Goal: Transaction & Acquisition: Purchase product/service

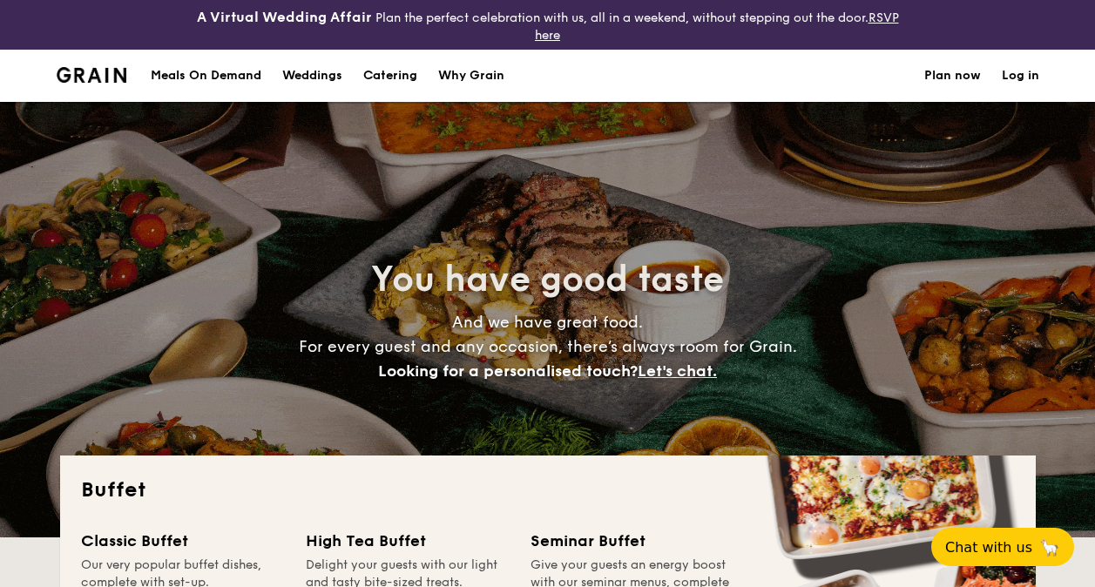
select select
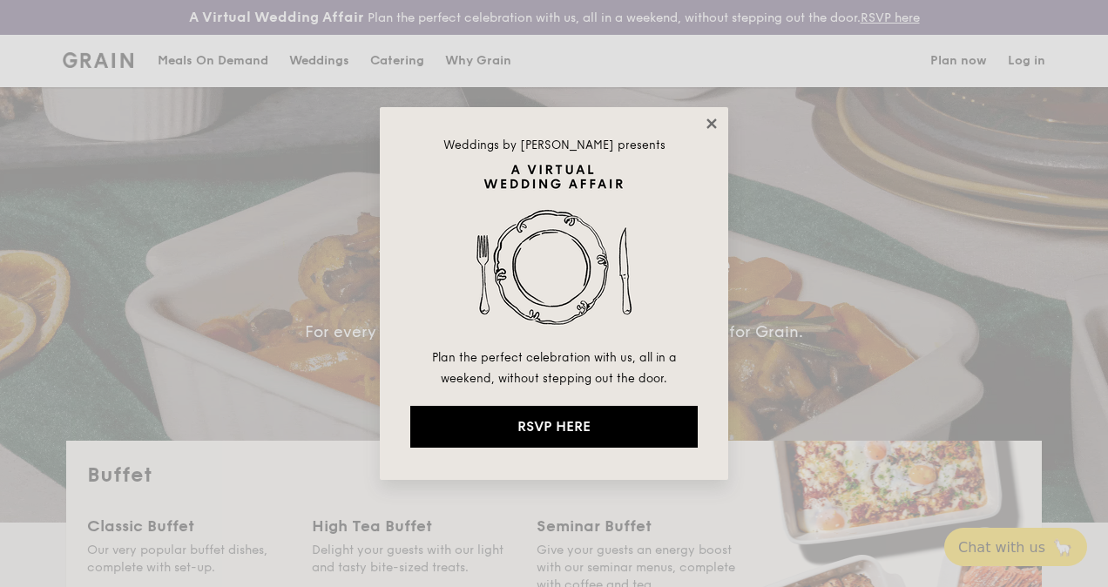
click at [708, 119] on icon at bounding box center [712, 124] width 10 height 10
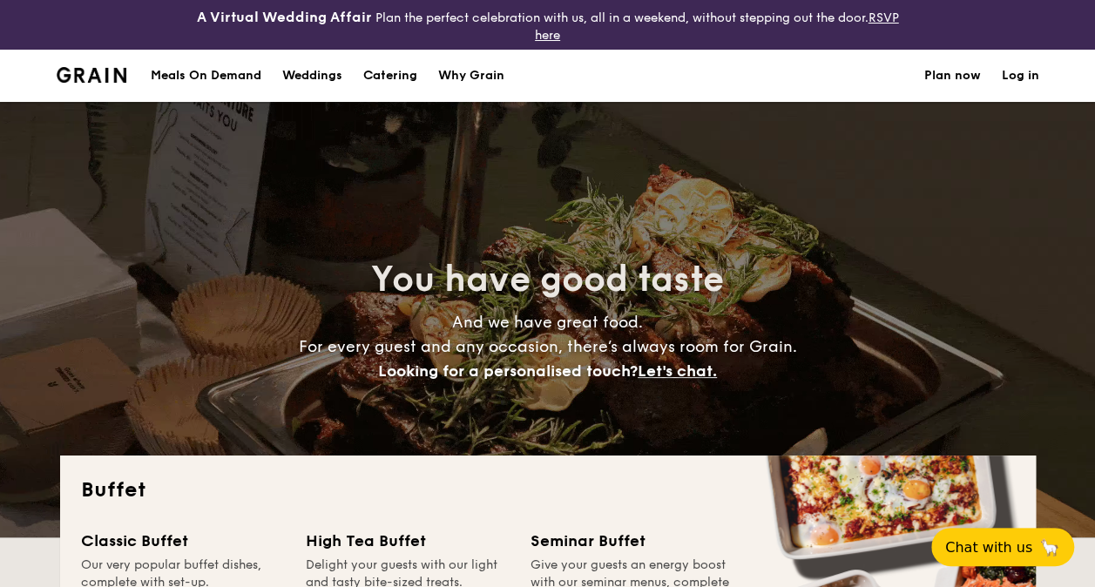
click at [207, 73] on div "Meals On Demand" at bounding box center [206, 76] width 111 height 52
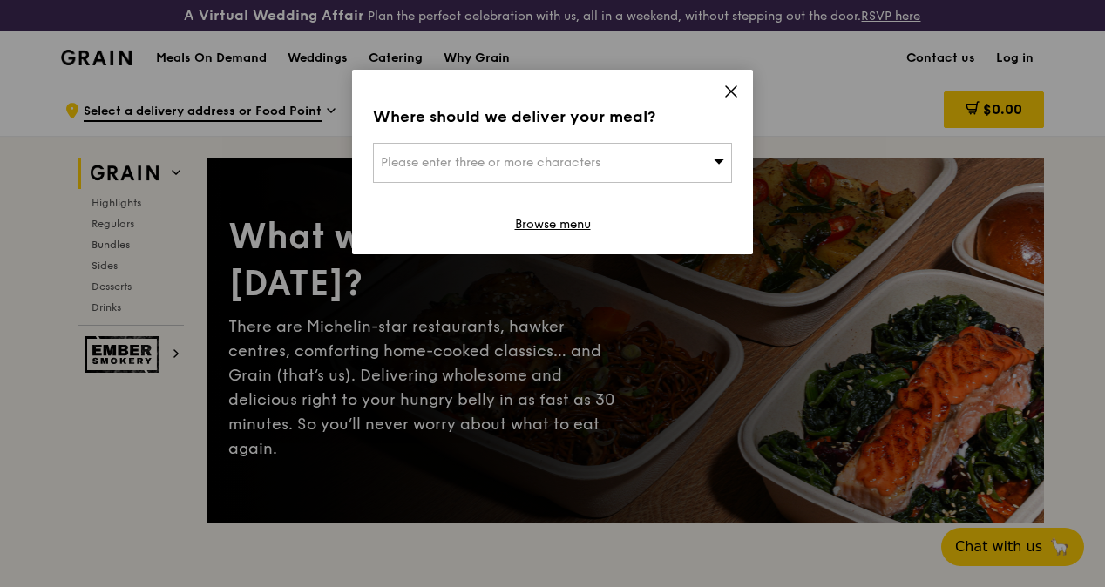
click at [436, 159] on span "Please enter three or more characters" at bounding box center [491, 162] width 220 height 15
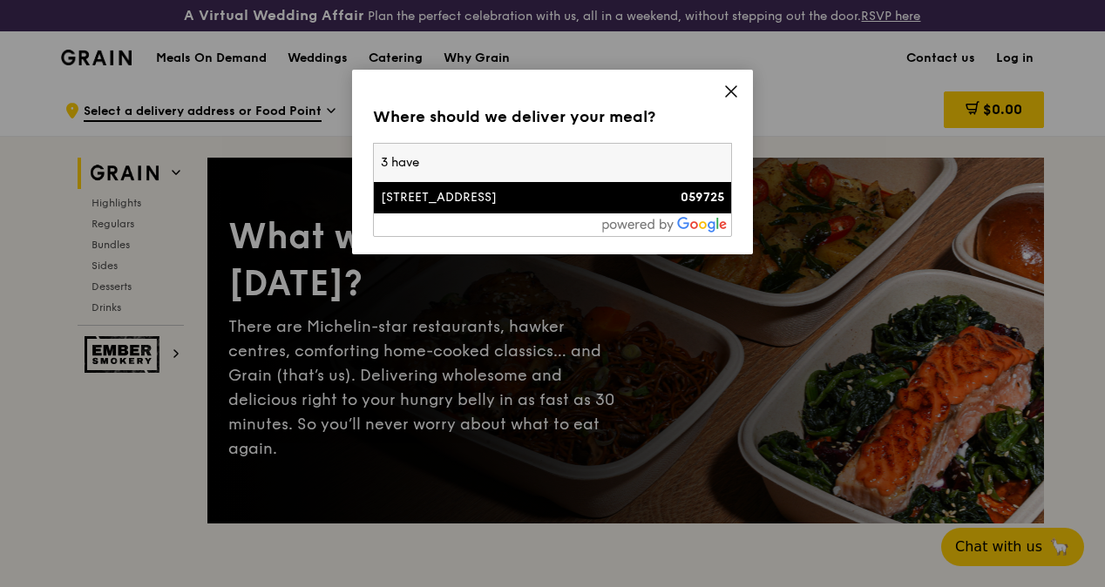
type input "3 have"
click at [439, 197] on div "3 Havelock Square" at bounding box center [510, 197] width 258 height 17
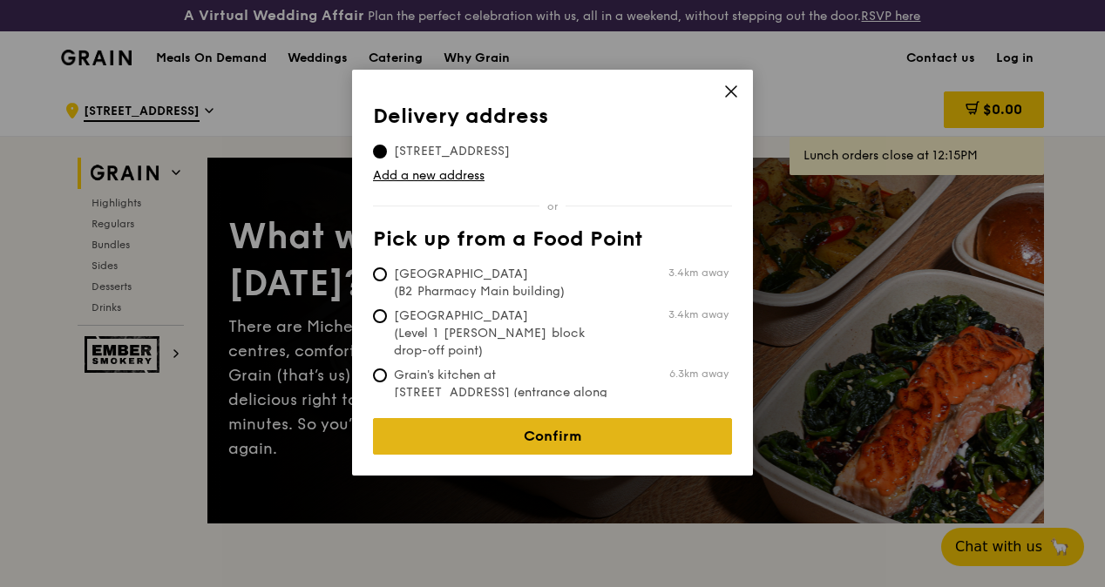
click at [544, 418] on link "Confirm" at bounding box center [552, 436] width 359 height 37
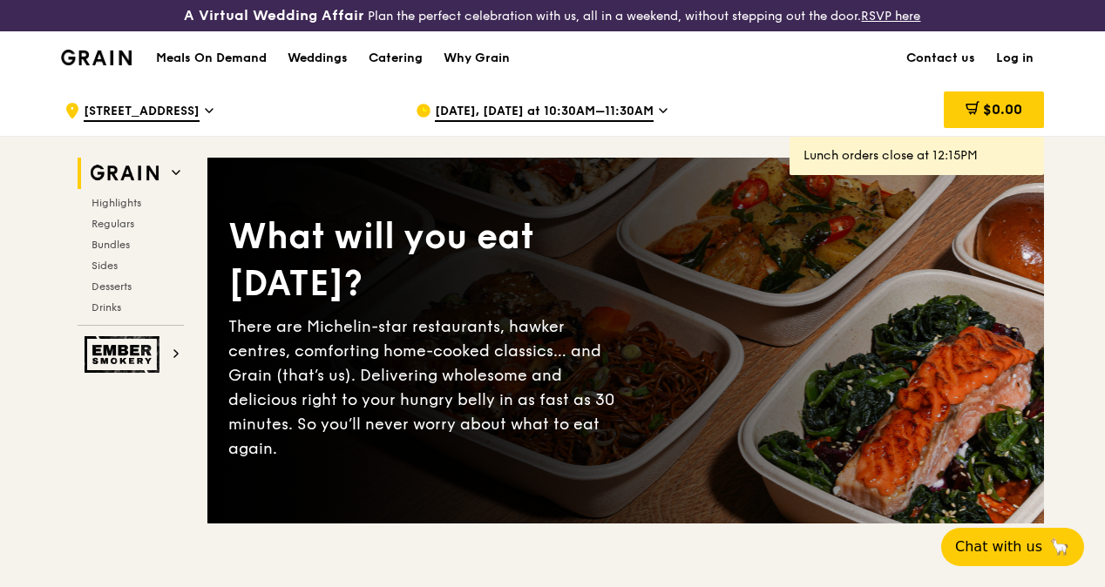
click at [659, 119] on icon at bounding box center [663, 111] width 9 height 16
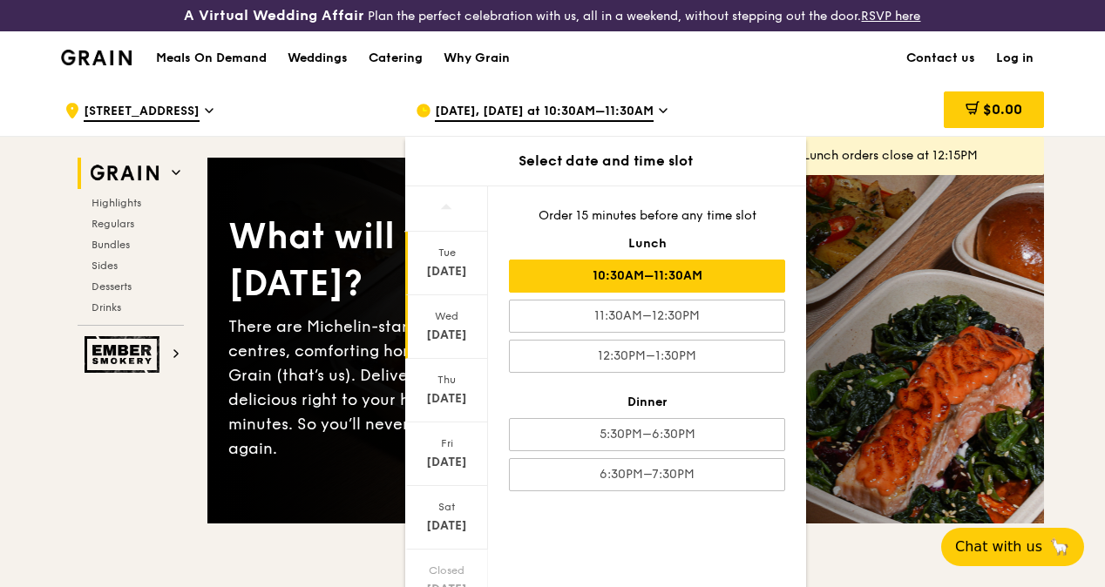
click at [443, 323] on div "Wed" at bounding box center [447, 316] width 78 height 14
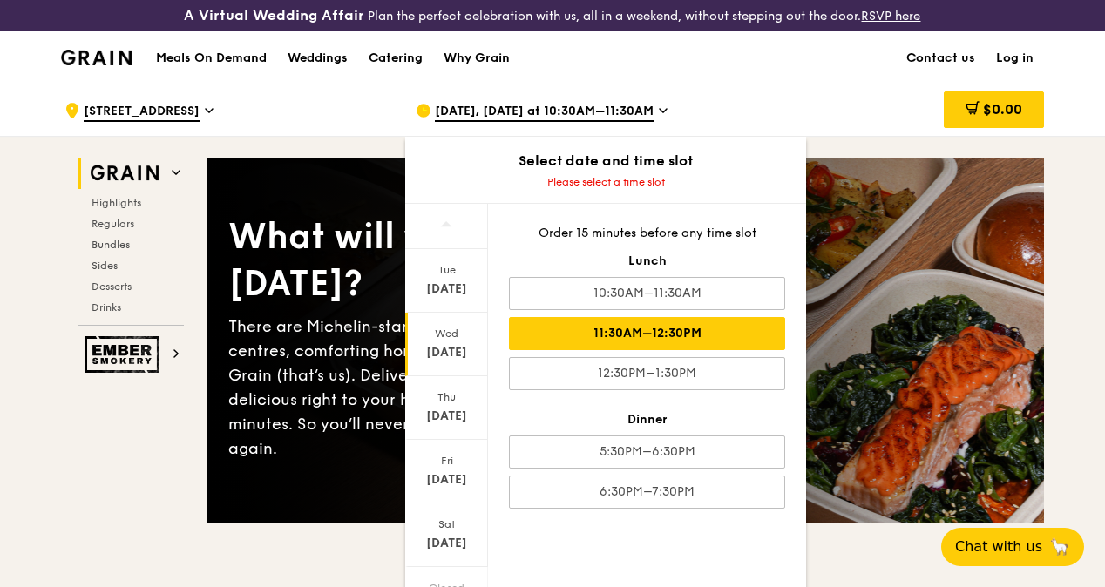
click at [629, 347] on div "11:30AM–12:30PM" at bounding box center [647, 333] width 276 height 33
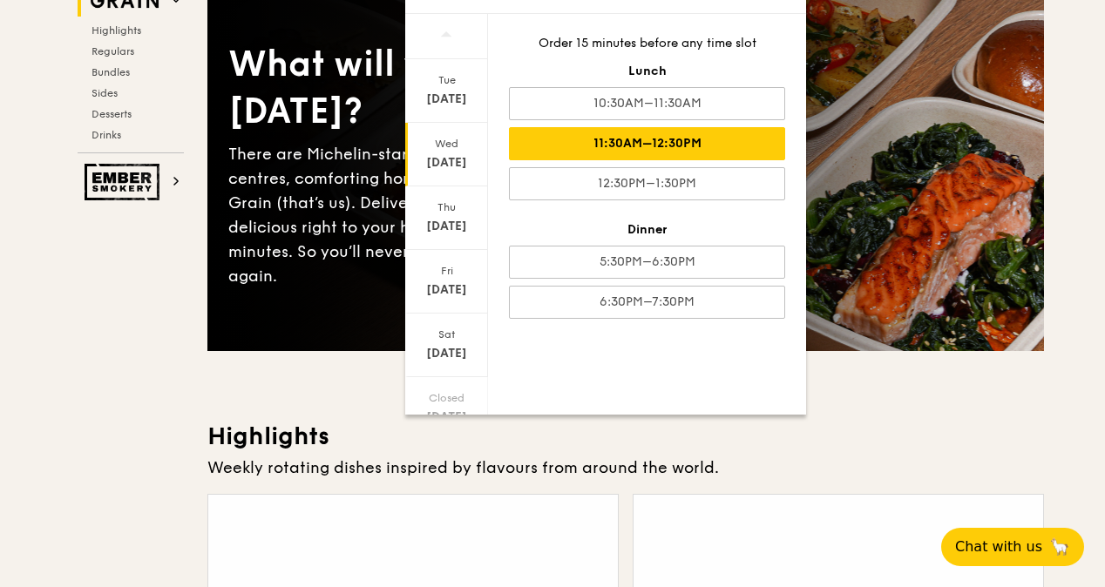
scroll to position [174, 0]
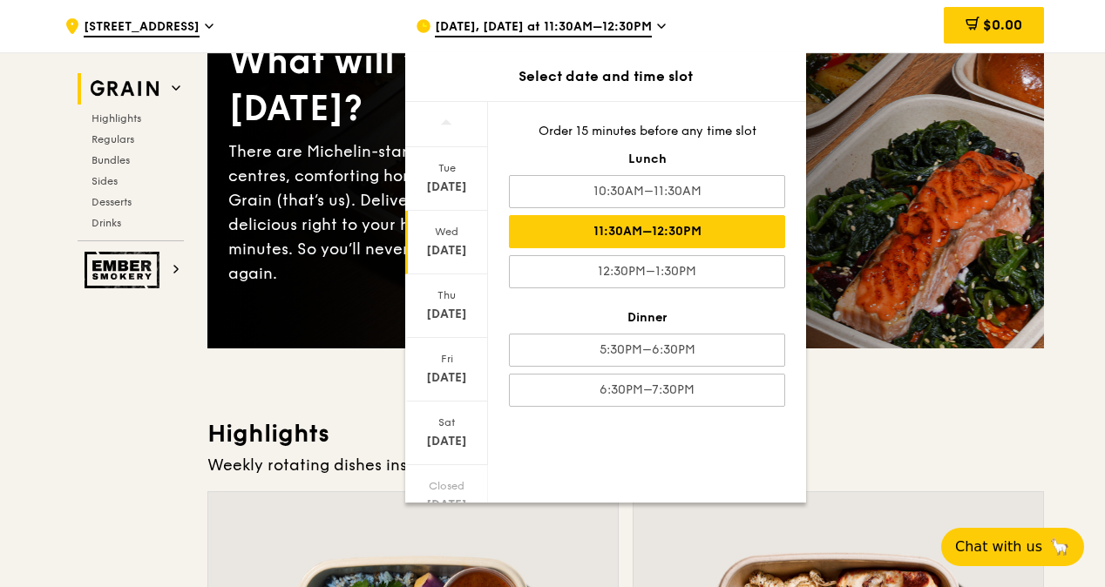
click at [922, 478] on div "Weekly rotating dishes inspired by flavours from around the world." at bounding box center [625, 465] width 837 height 24
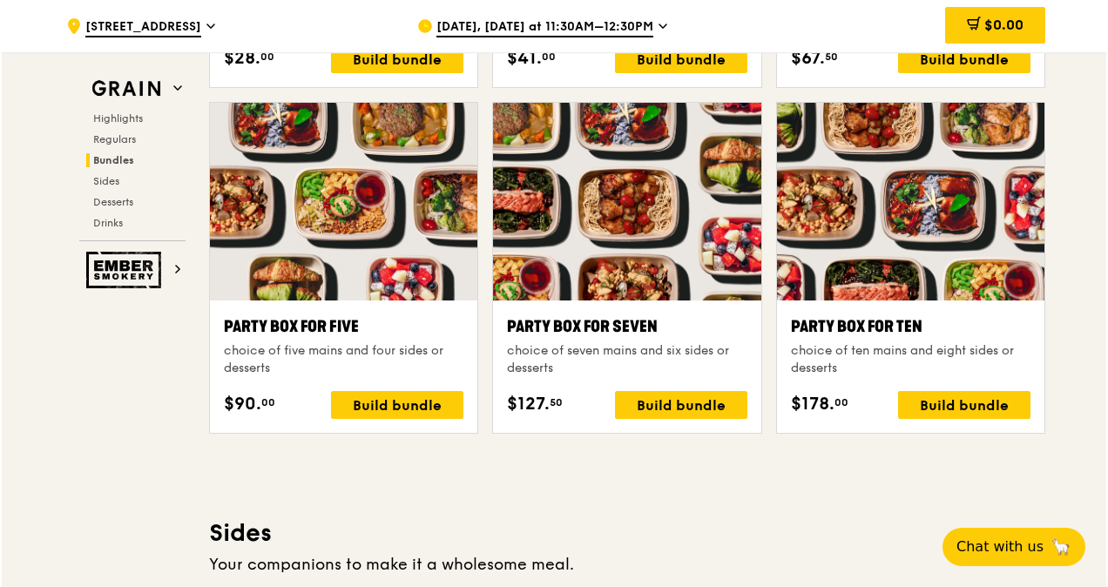
scroll to position [3033, 0]
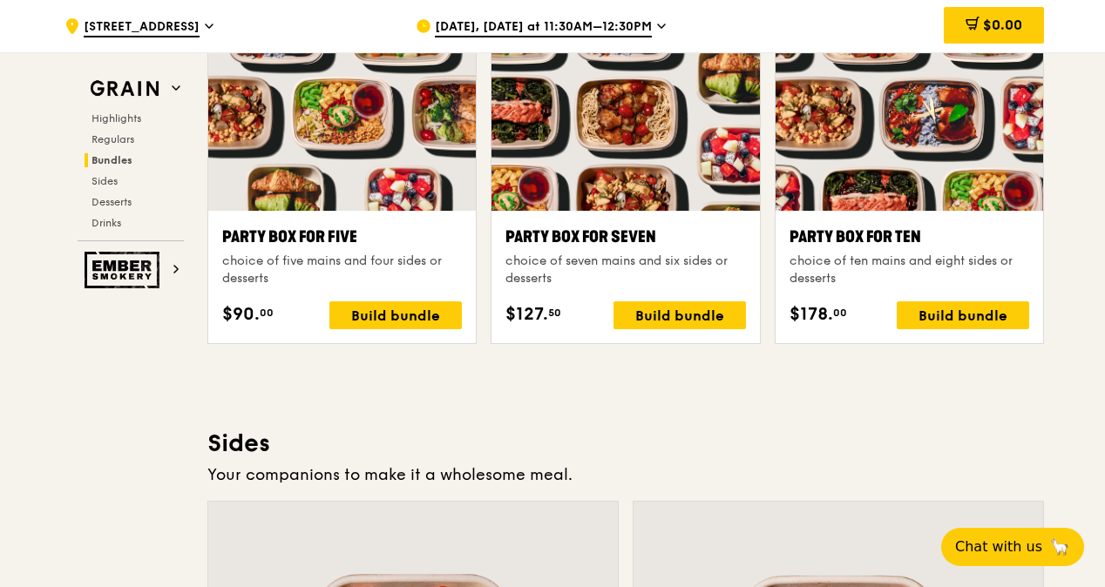
click at [893, 132] on div at bounding box center [910, 112] width 268 height 198
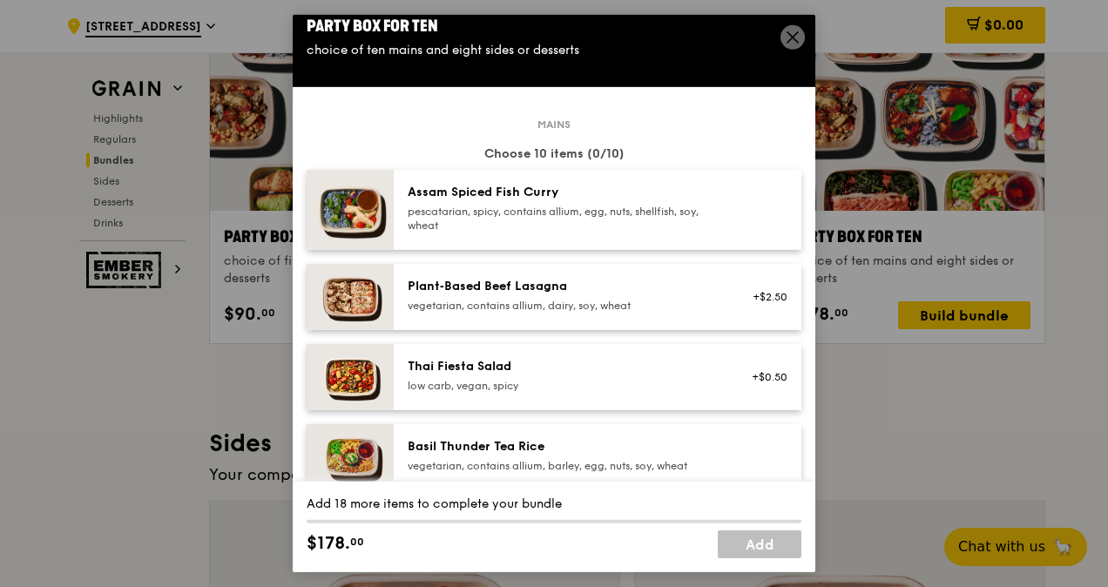
scroll to position [0, 0]
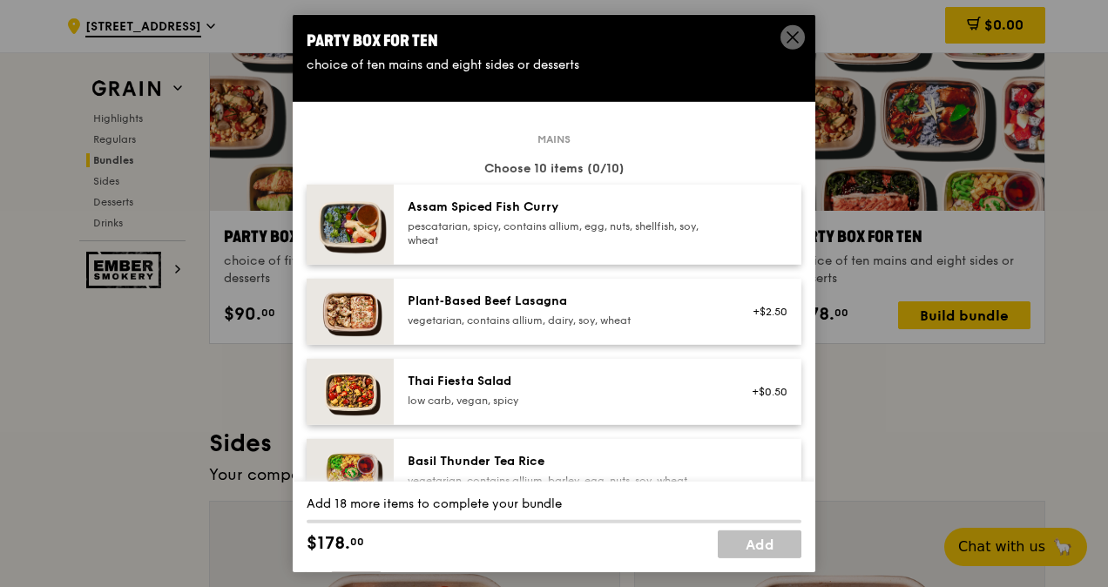
drag, startPoint x: 432, startPoint y: 159, endPoint x: 731, endPoint y: 505, distance: 456.5
click at [691, 139] on div "Mains" at bounding box center [554, 139] width 495 height 1
drag, startPoint x: 439, startPoint y: 186, endPoint x: 573, endPoint y: 264, distance: 155.0
click at [572, 264] on div "Assam Spiced Fish Curry pescatarian, spicy, contains allium, egg, nuts, shellfi…" at bounding box center [598, 225] width 408 height 80
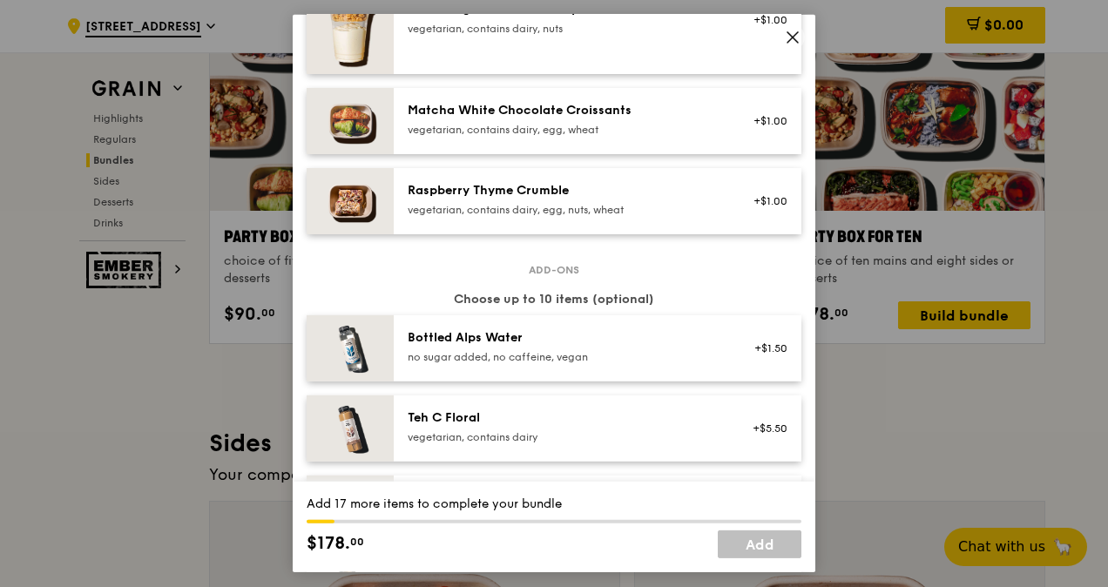
scroll to position [1917, 0]
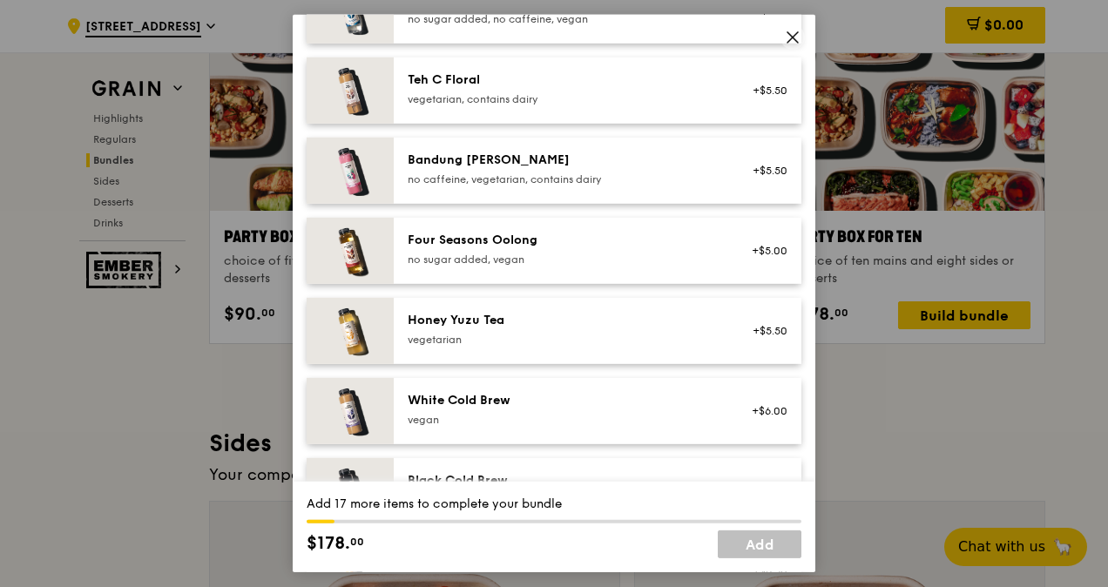
click at [793, 34] on icon at bounding box center [793, 38] width 16 height 16
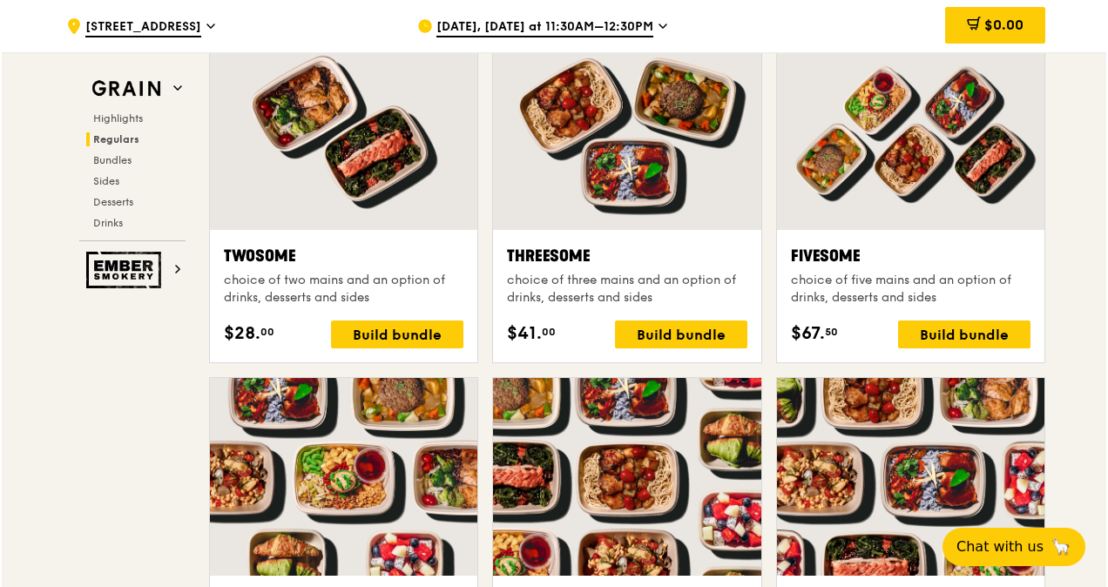
scroll to position [2684, 0]
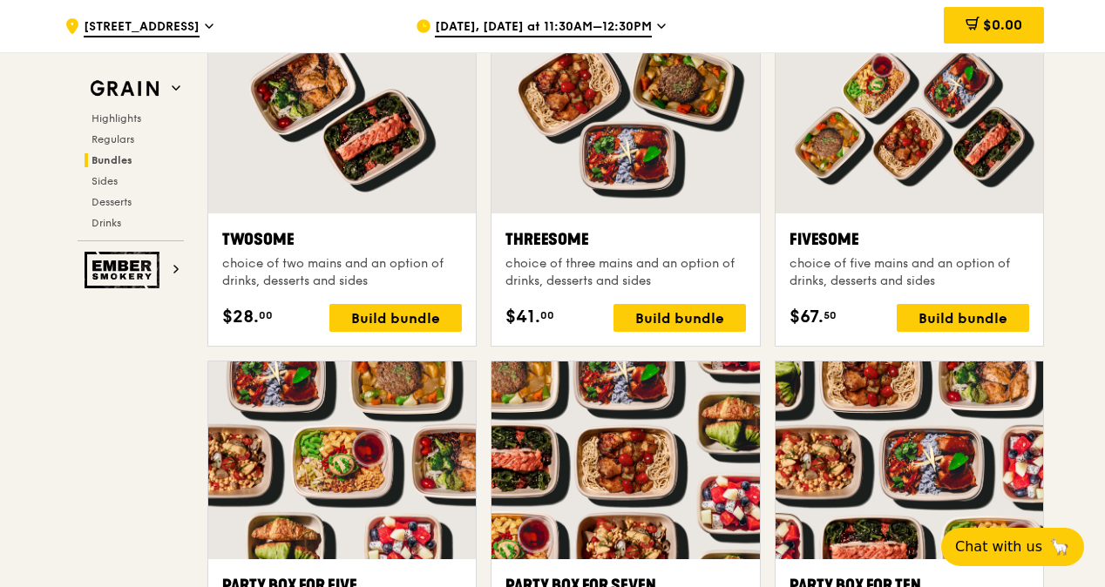
click at [936, 167] on div at bounding box center [910, 115] width 268 height 198
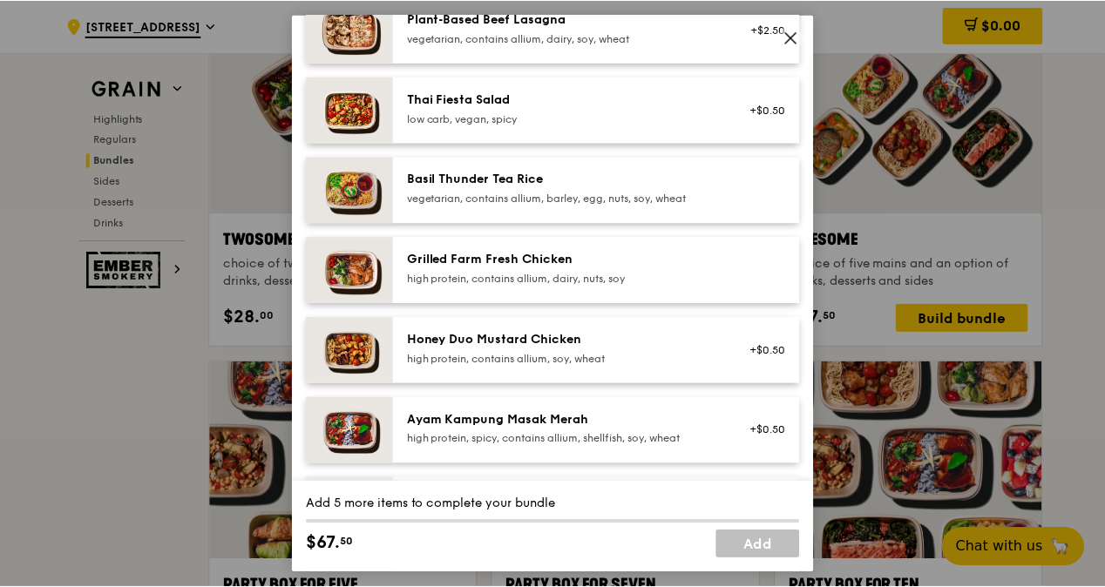
scroll to position [0, 0]
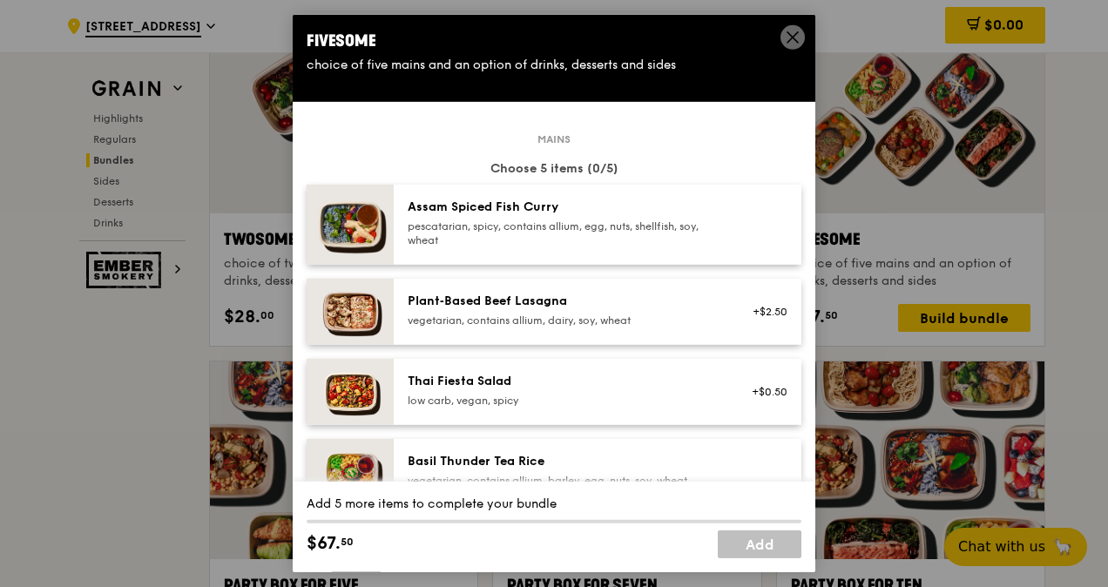
click at [795, 43] on icon at bounding box center [793, 38] width 16 height 16
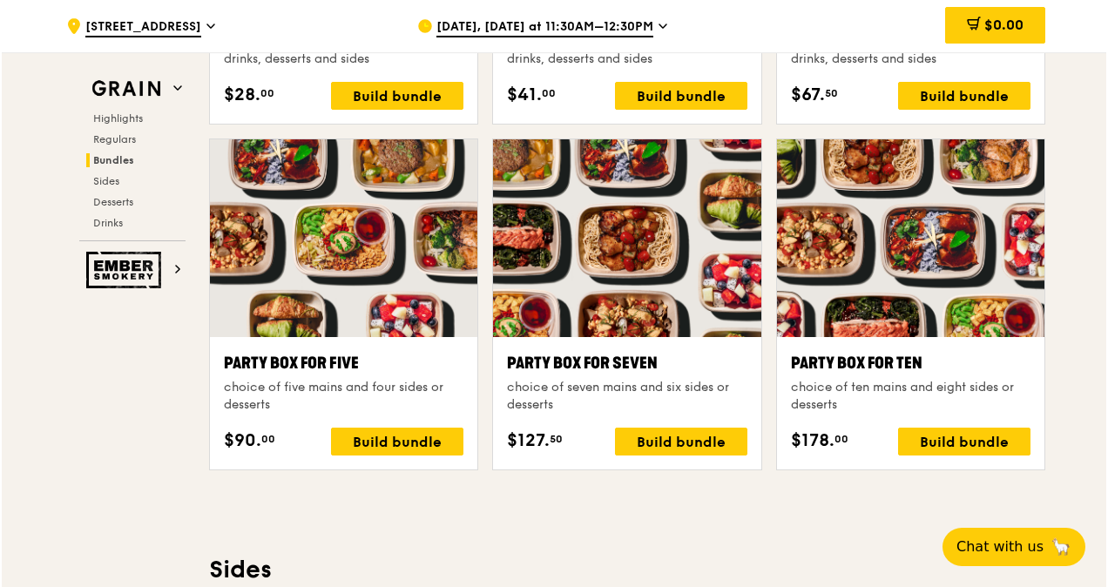
scroll to position [2945, 0]
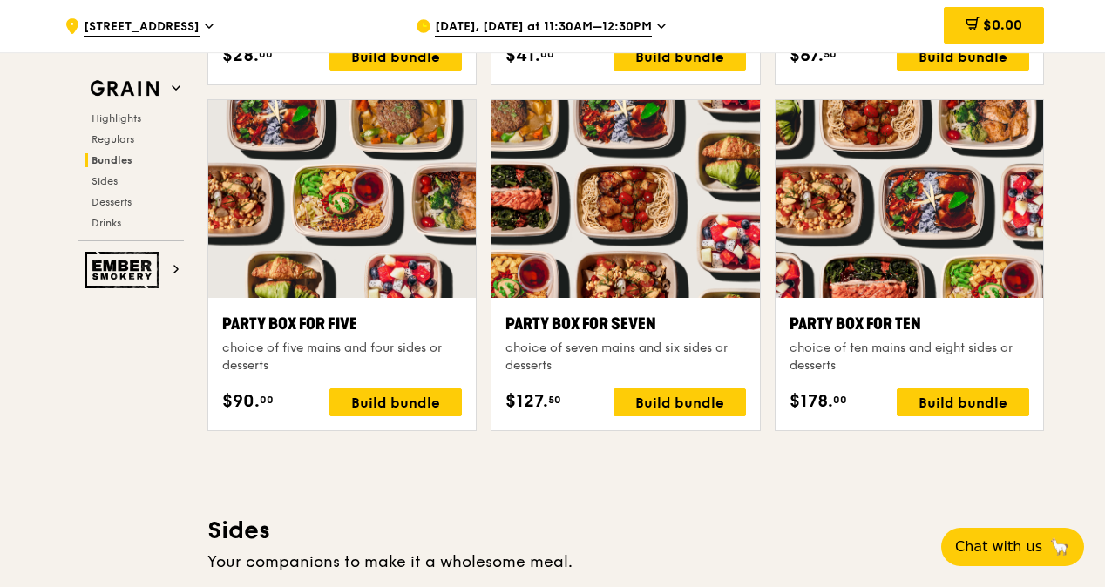
click at [953, 241] on div at bounding box center [910, 199] width 268 height 198
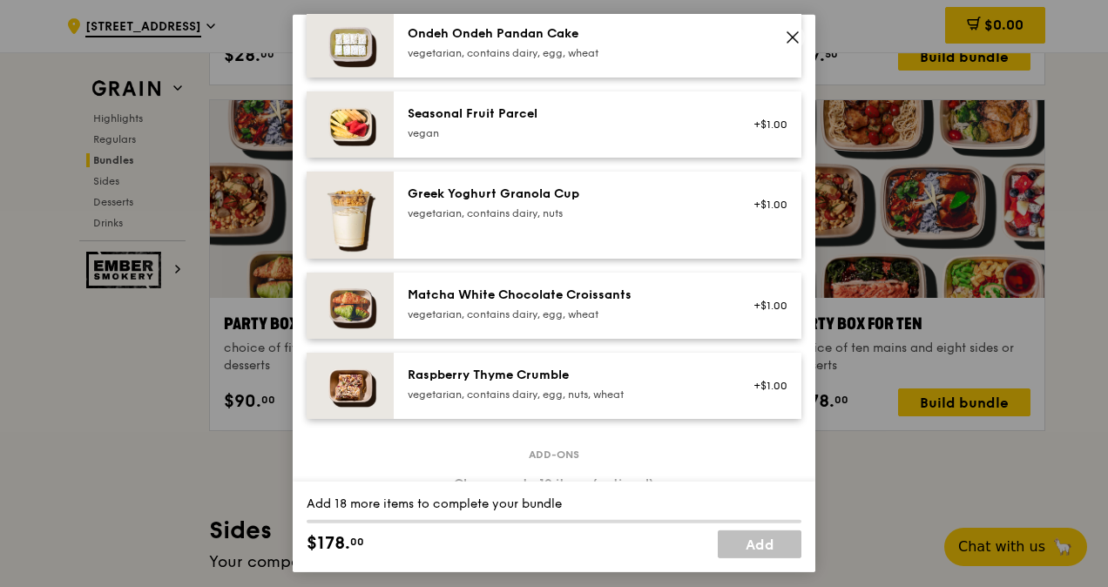
scroll to position [1332, 0]
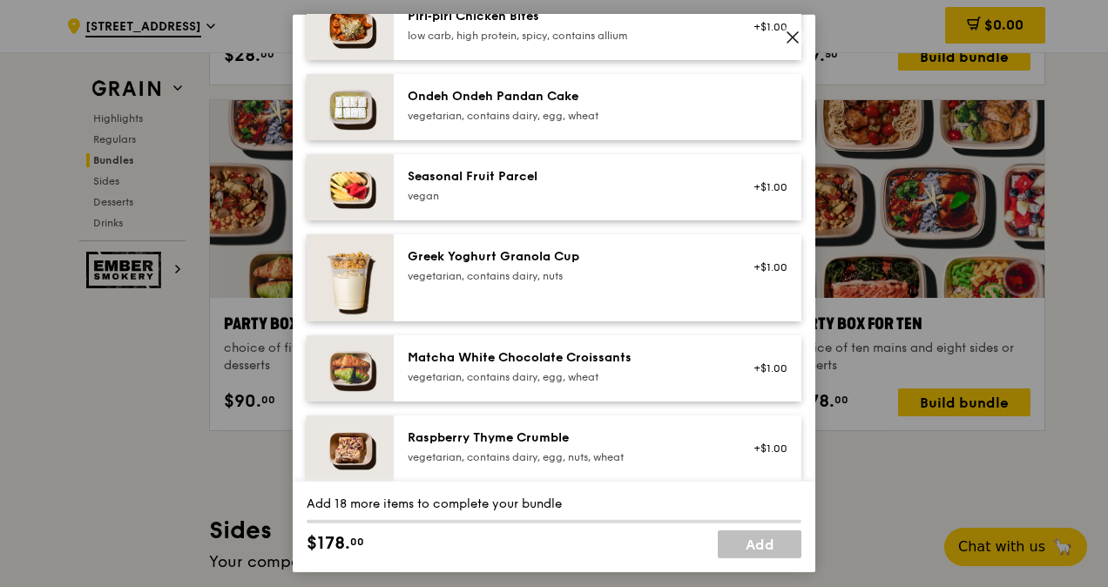
click at [796, 30] on icon at bounding box center [793, 38] width 16 height 16
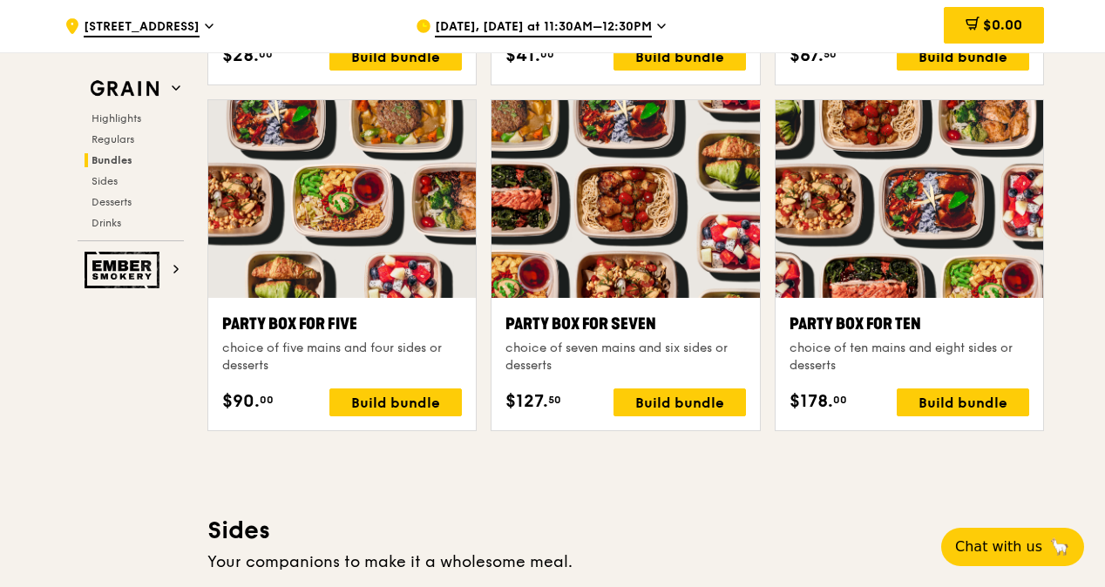
click at [609, 234] on div at bounding box center [625, 199] width 268 height 198
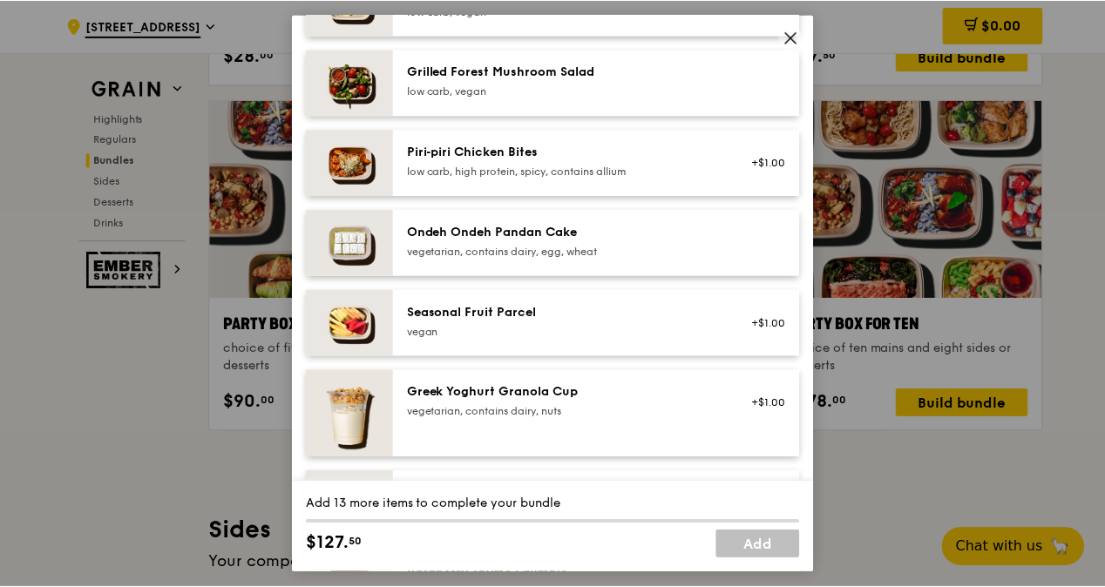
scroll to position [1220, 0]
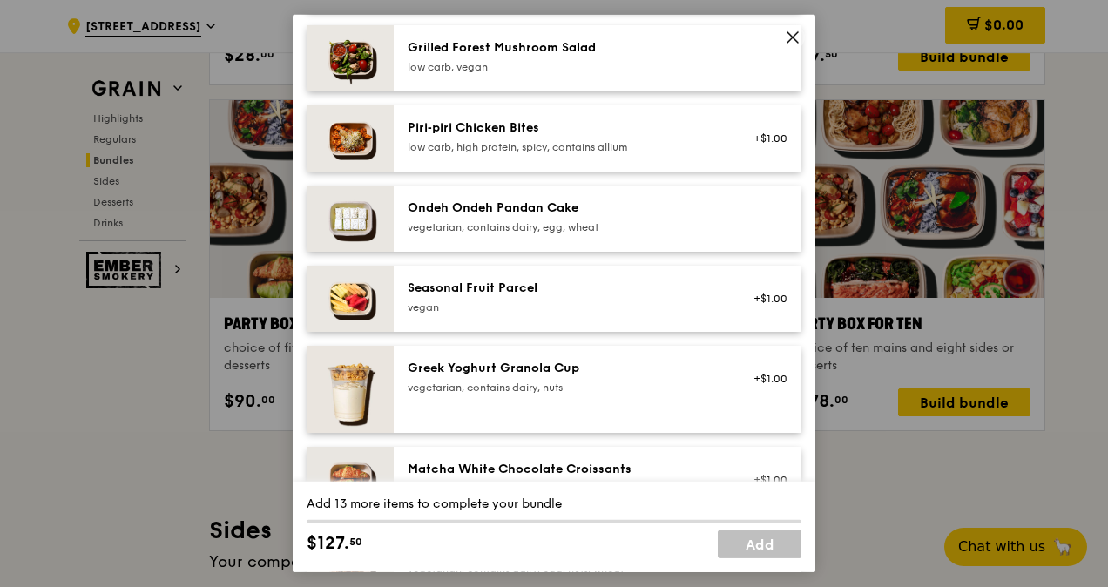
click at [803, 37] on span at bounding box center [793, 37] width 24 height 24
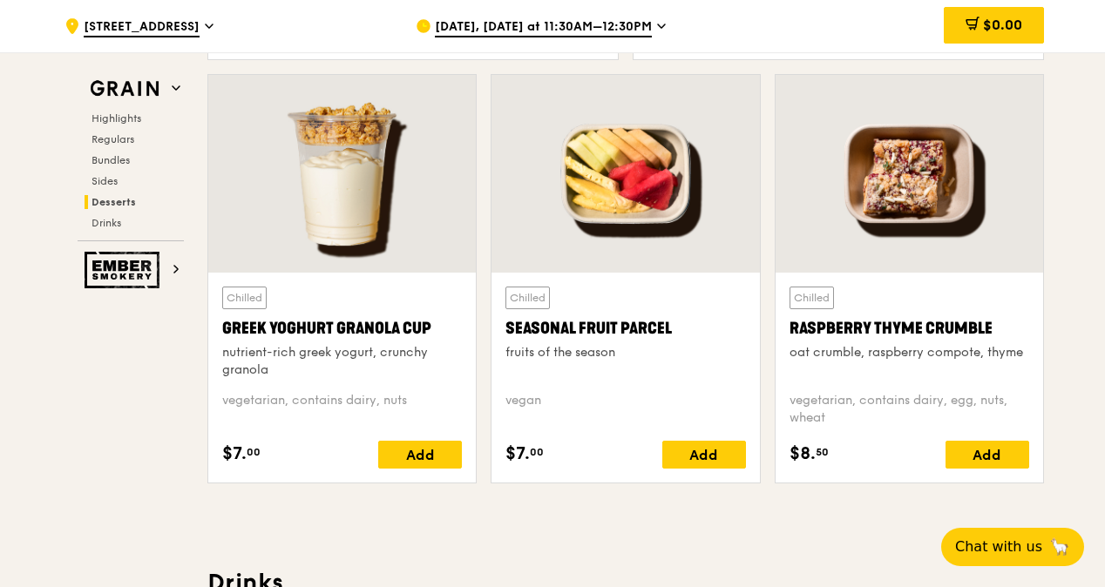
scroll to position [5473, 0]
